Goal: Use online tool/utility: Utilize a website feature to perform a specific function

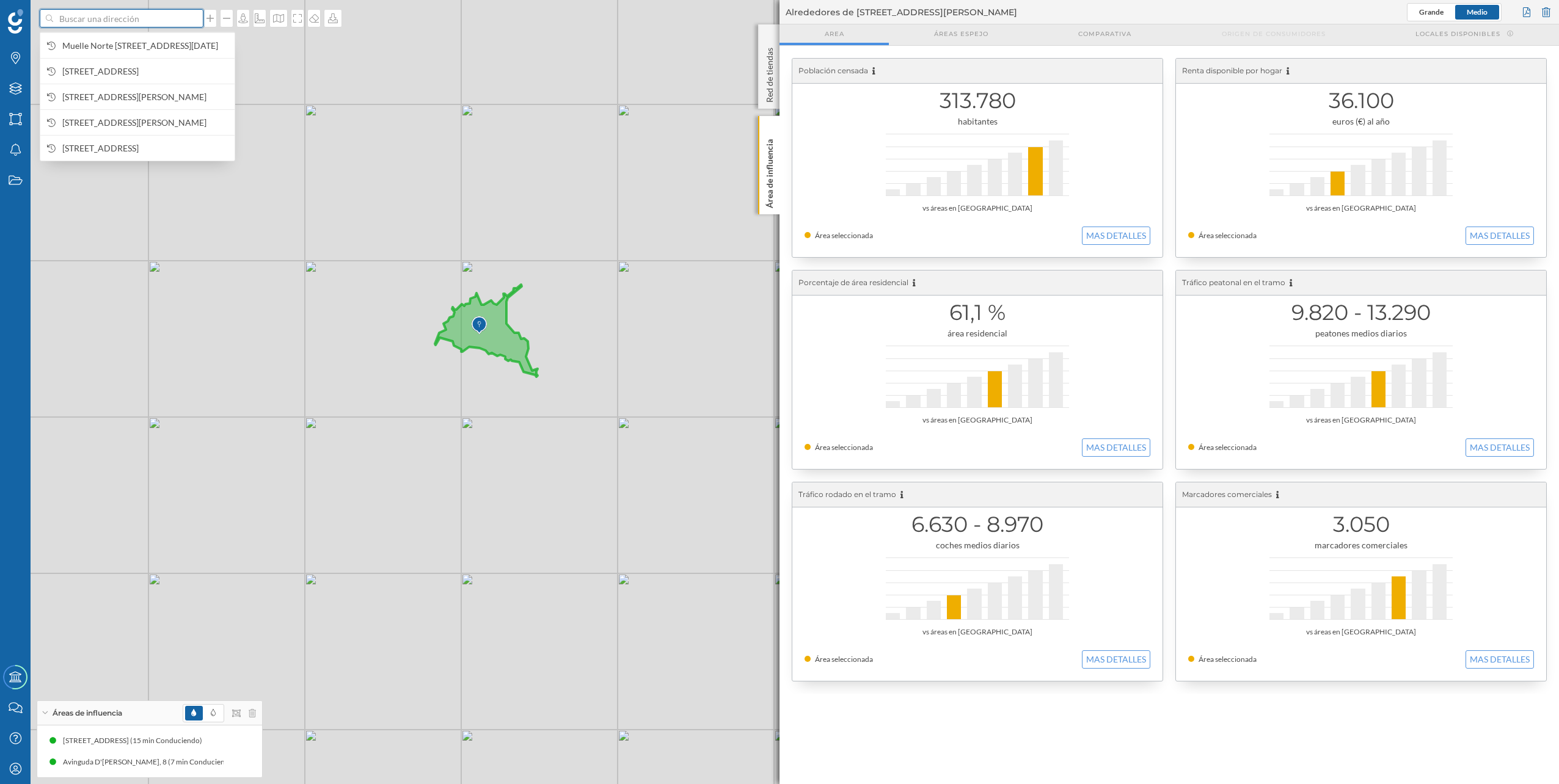
click at [110, 24] on input at bounding box center [121, 18] width 137 height 18
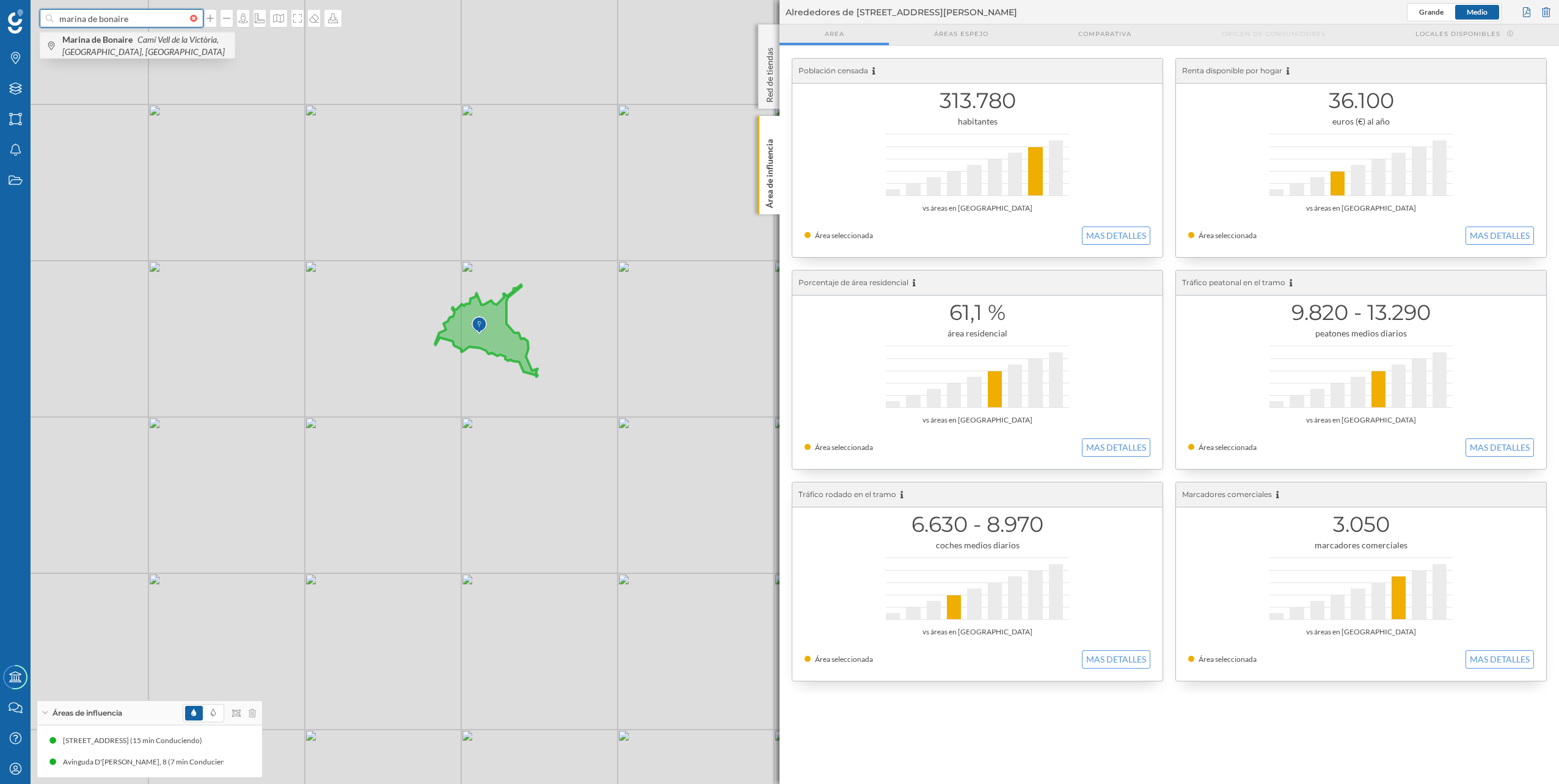
type input "marina de bonaire"
click at [128, 49] on span "Marina de Bonaire Camí [GEOGRAPHIC_DATA], [GEOGRAPHIC_DATA], [GEOGRAPHIC_DATA]" at bounding box center [146, 45] width 166 height 24
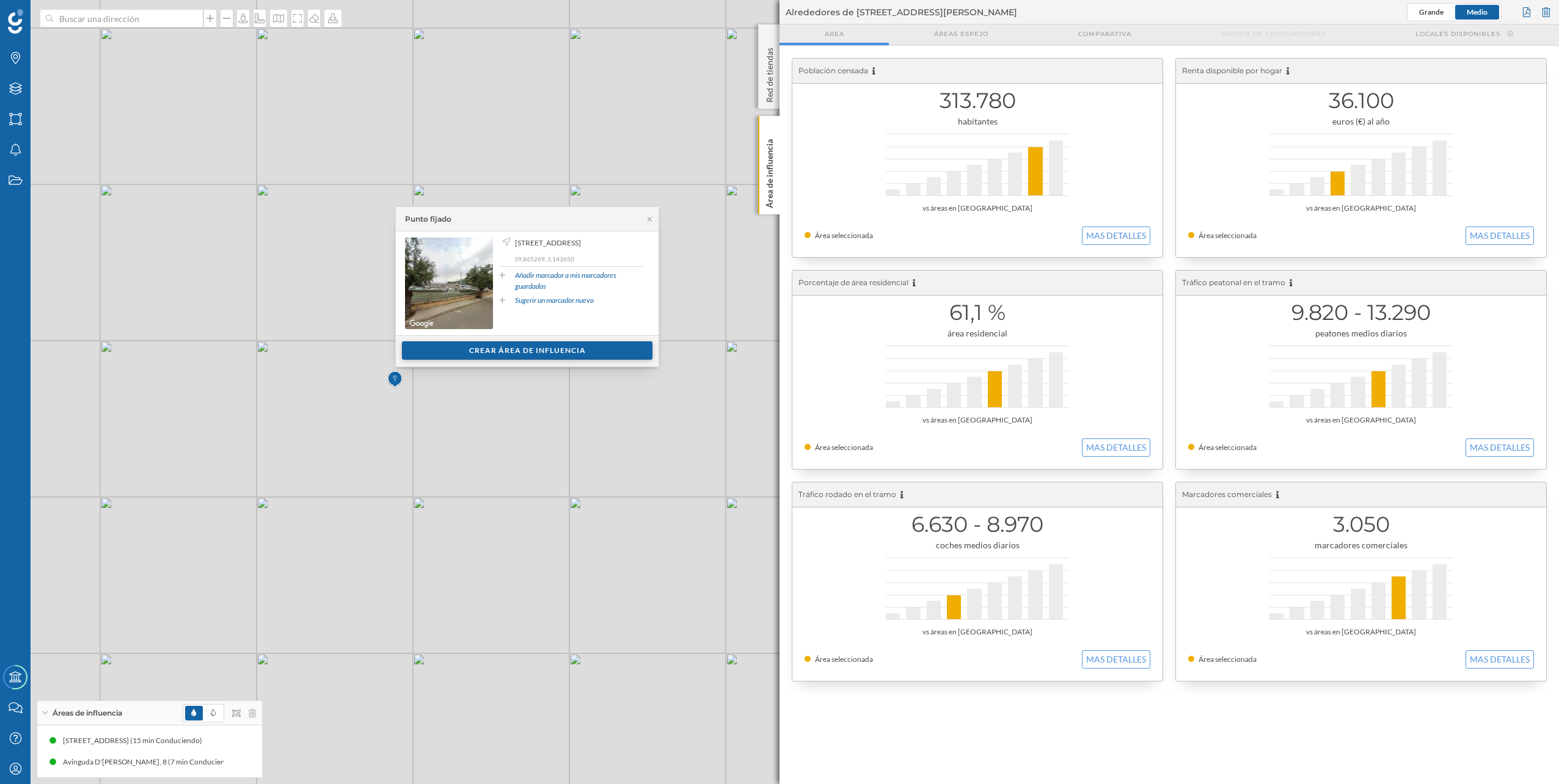
click at [571, 352] on div "Crear área de influencia" at bounding box center [527, 350] width 251 height 18
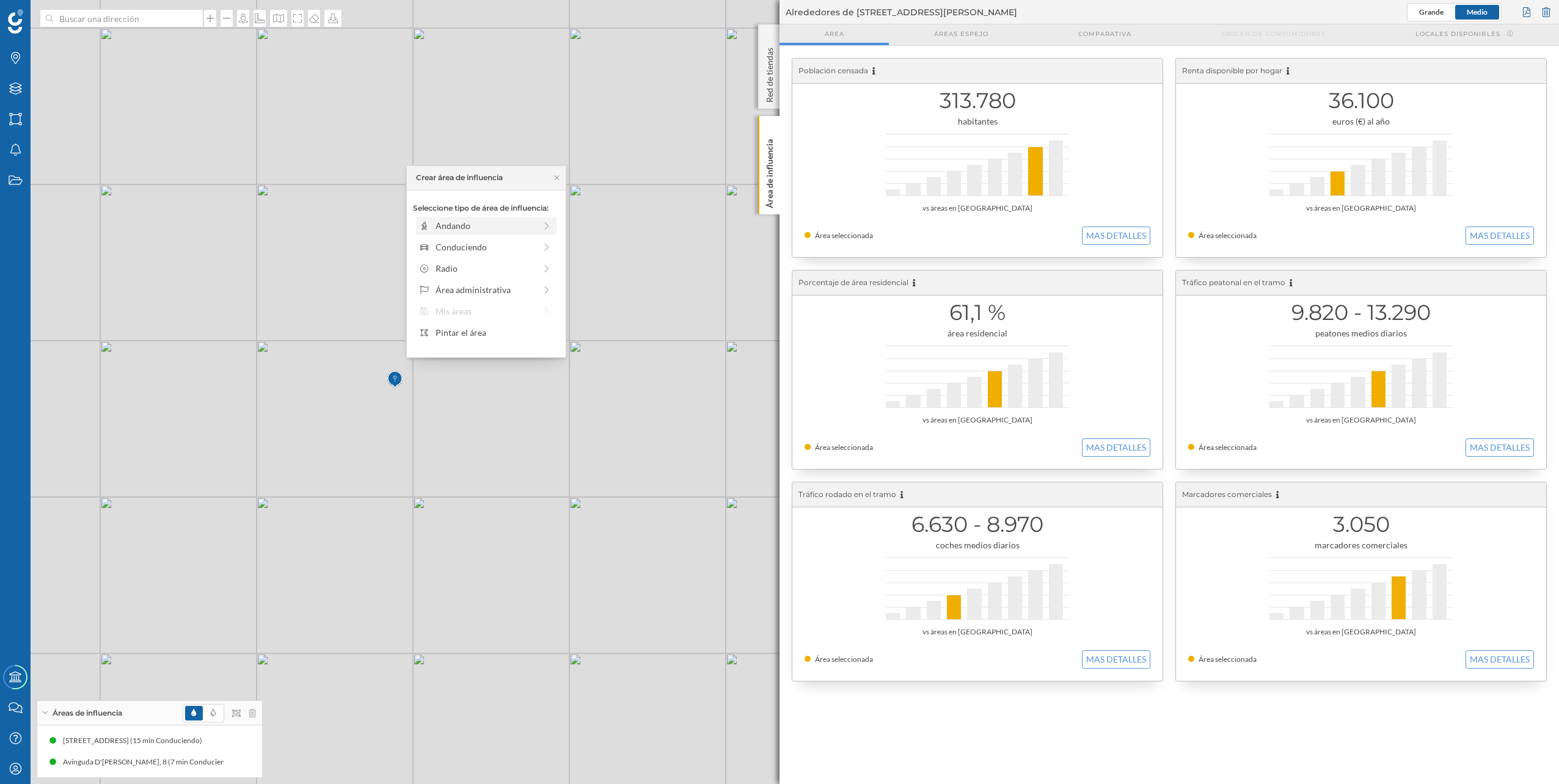
click at [456, 226] on div "Andando" at bounding box center [485, 226] width 99 height 13
drag, startPoint x: 429, startPoint y: 243, endPoint x: 526, endPoint y: 243, distance: 97.0
click at [526, 243] on div at bounding box center [526, 243] width 13 height 13
click at [507, 313] on div "Crear área de influencia" at bounding box center [486, 313] width 146 height 18
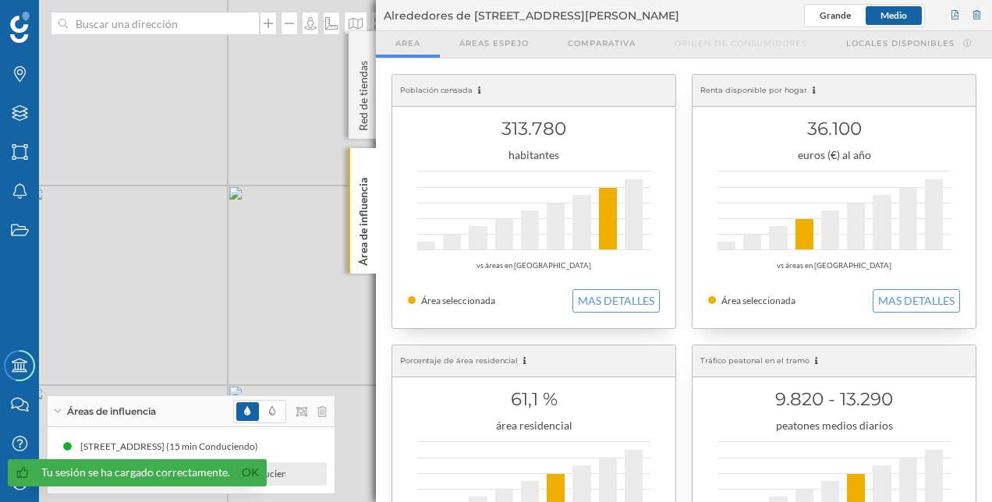
click at [245, 469] on link "Ok" at bounding box center [250, 473] width 25 height 18
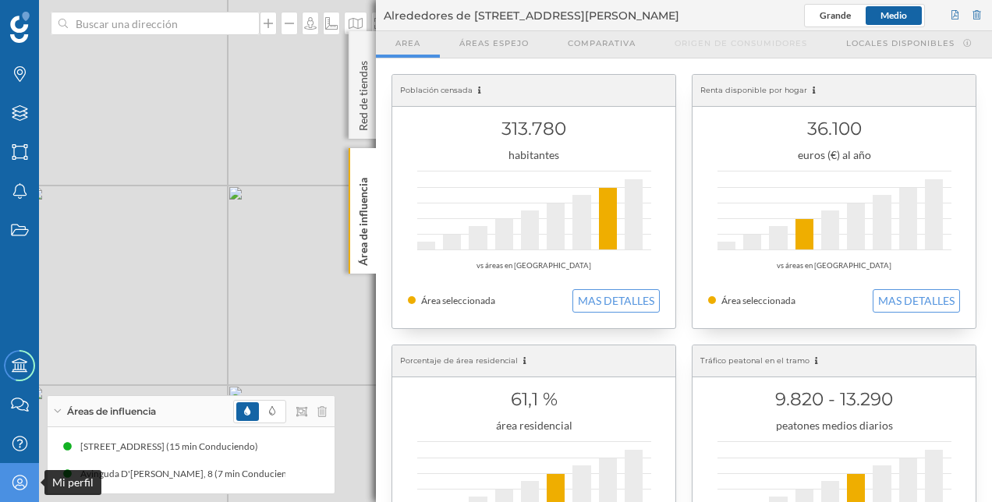
click at [12, 484] on icon at bounding box center [19, 482] width 15 height 15
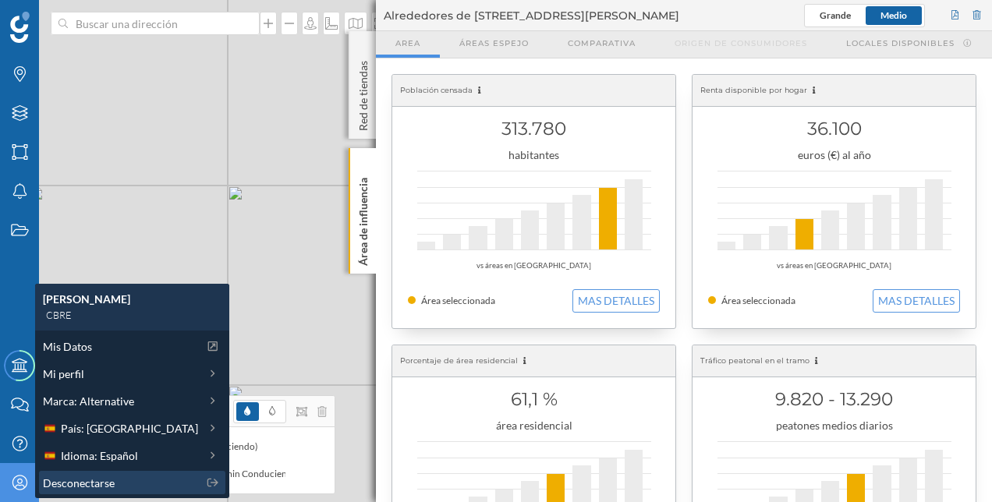
click at [74, 485] on span "Desconectarse" at bounding box center [79, 483] width 72 height 16
